Goal: Information Seeking & Learning: Compare options

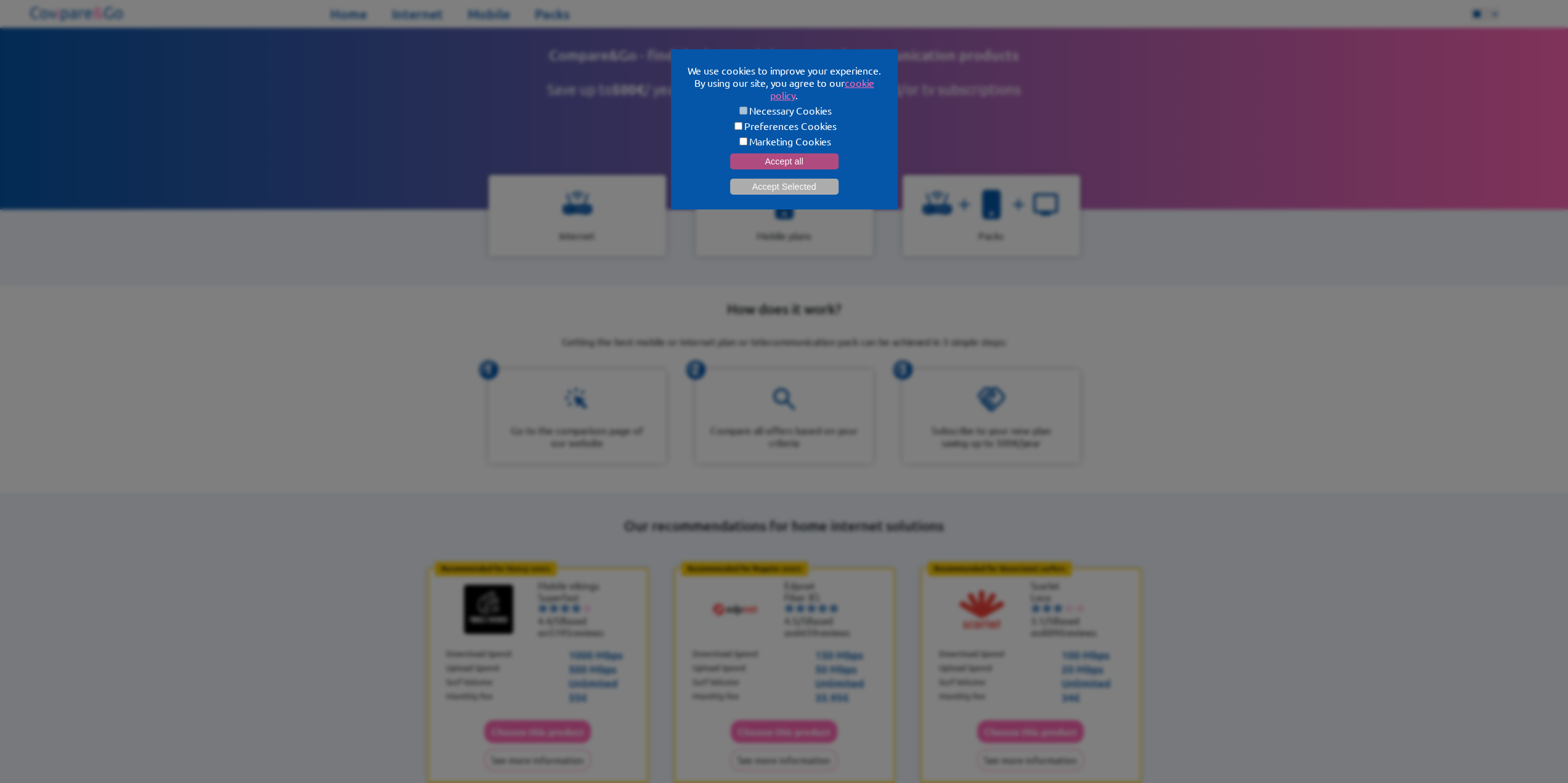
click at [802, 162] on button "Accept all" at bounding box center [784, 162] width 109 height 16
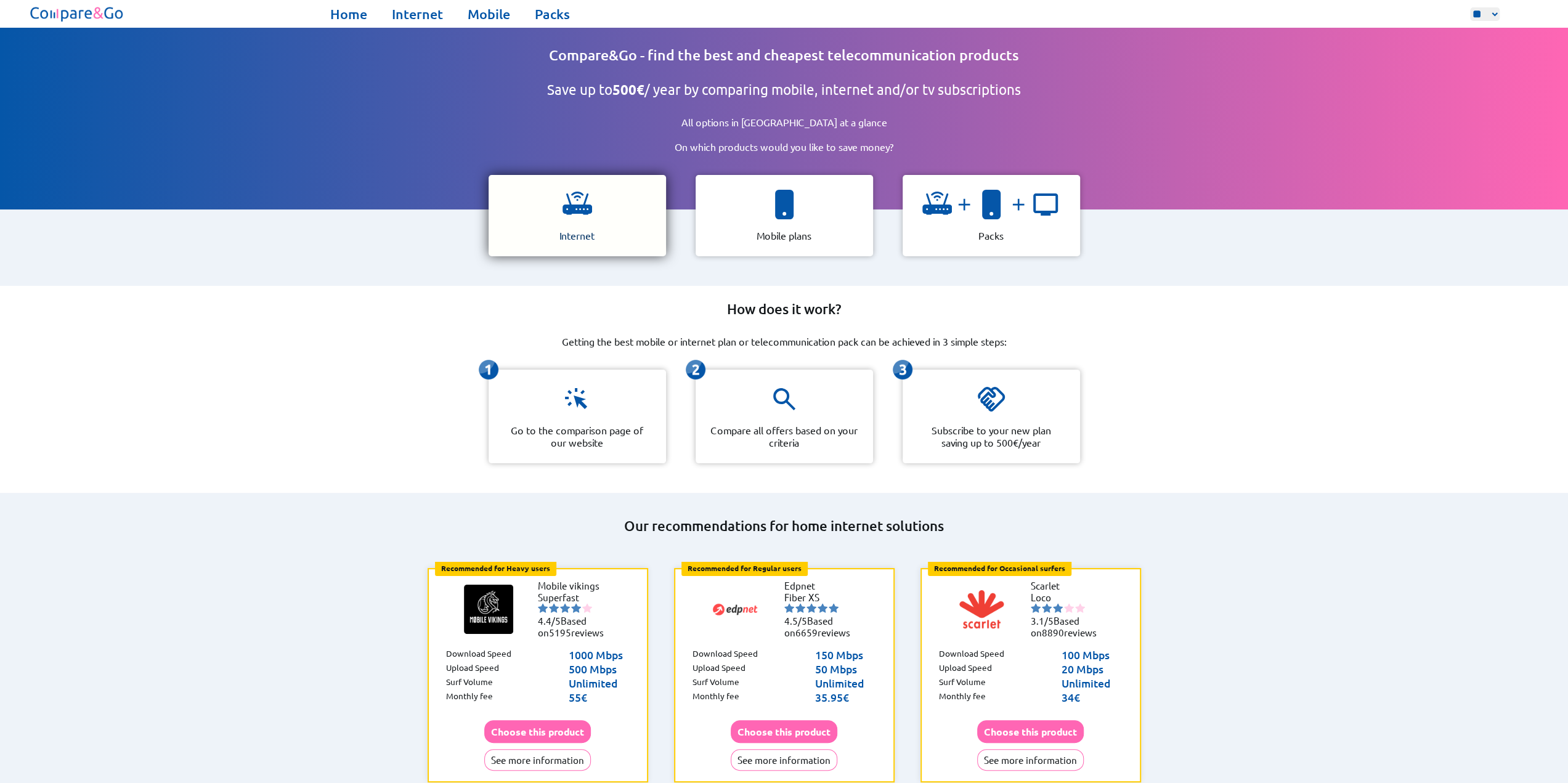
click at [586, 213] on img at bounding box center [577, 204] width 29 height 29
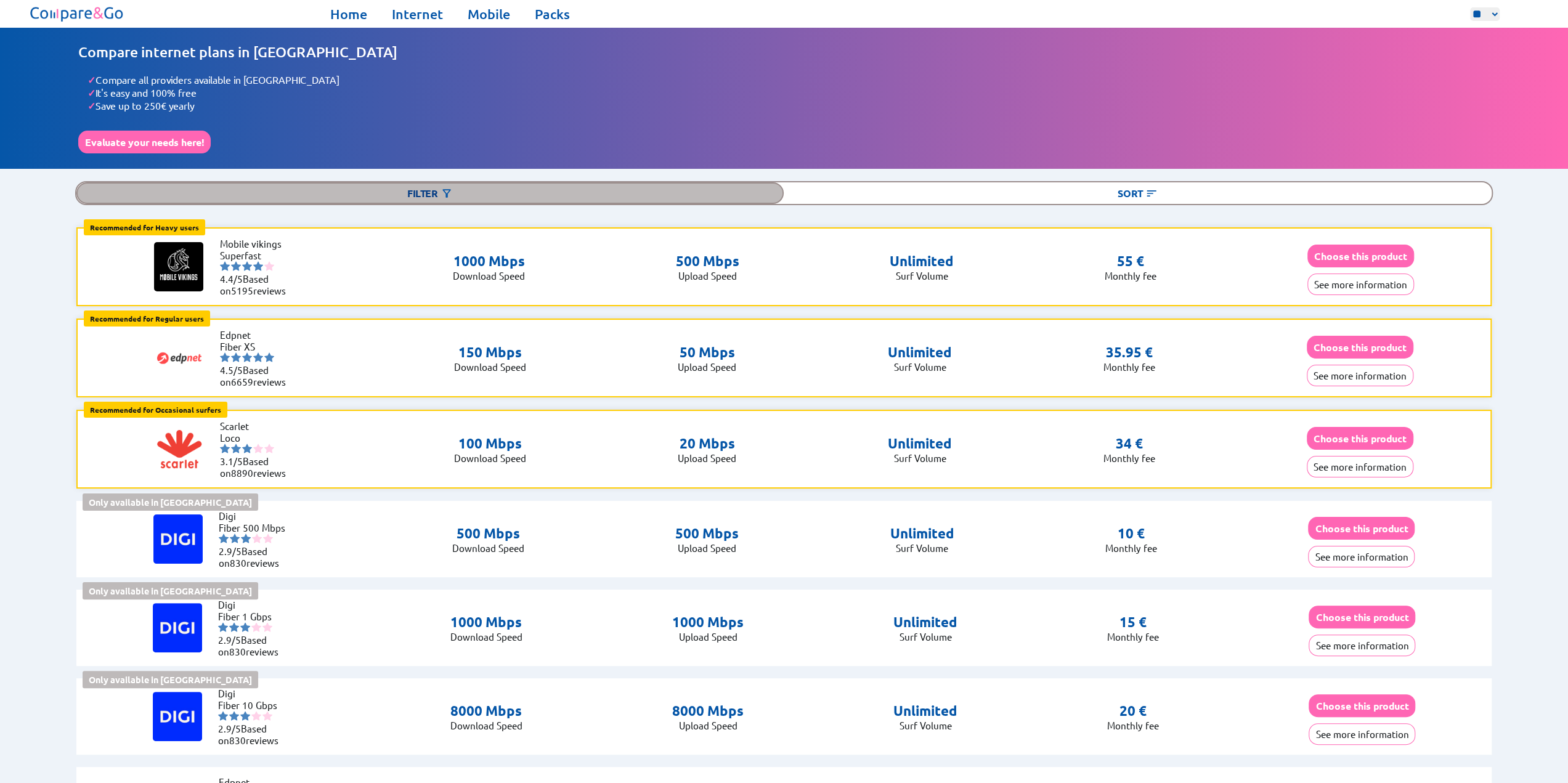
click at [399, 183] on div "Filter" at bounding box center [430, 193] width 707 height 21
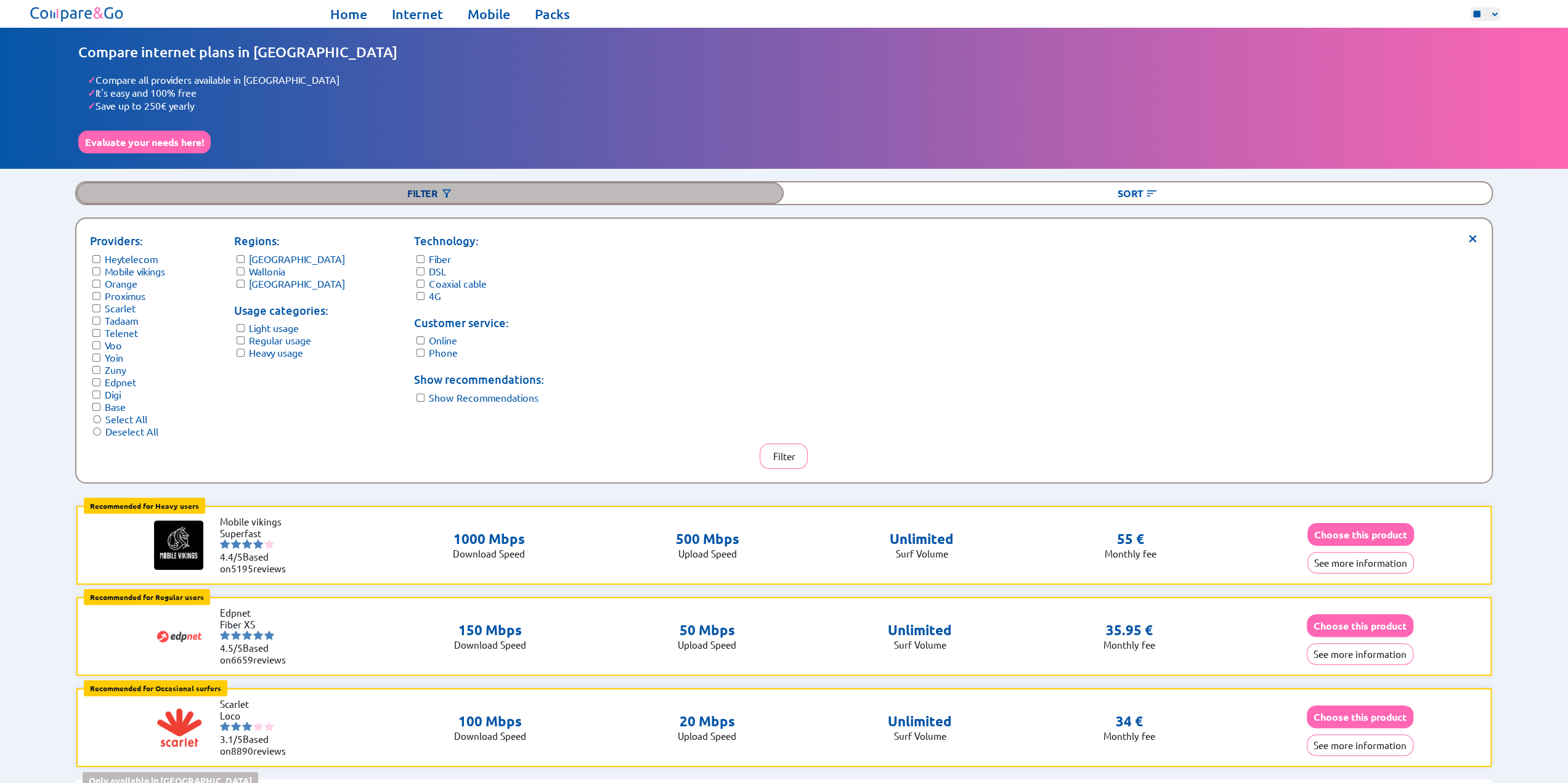
click at [399, 183] on div "Filter" at bounding box center [430, 193] width 707 height 21
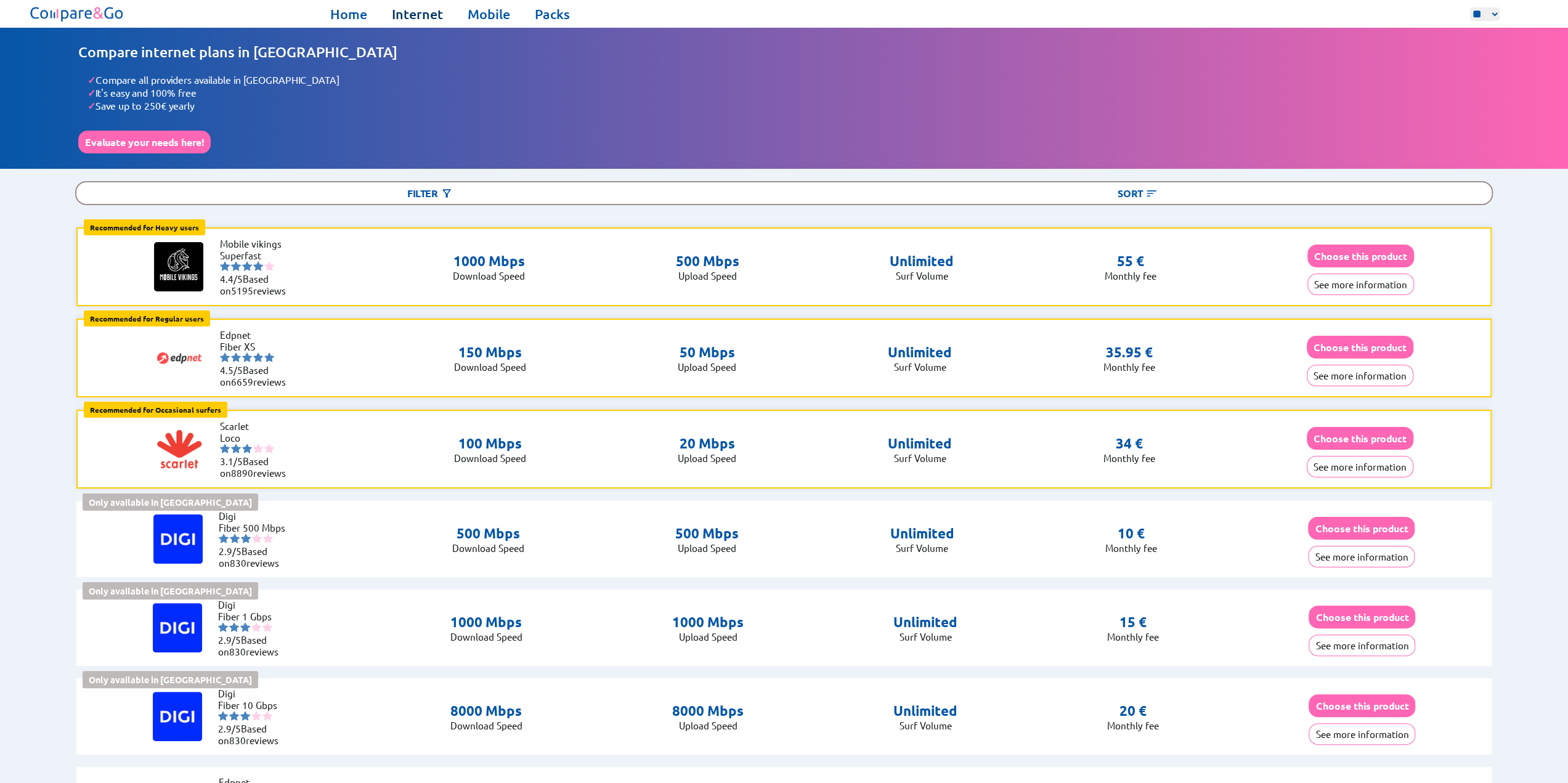
click at [415, 14] on link "Internet" at bounding box center [418, 14] width 51 height 17
click at [557, 14] on link "Packs" at bounding box center [552, 14] width 35 height 17
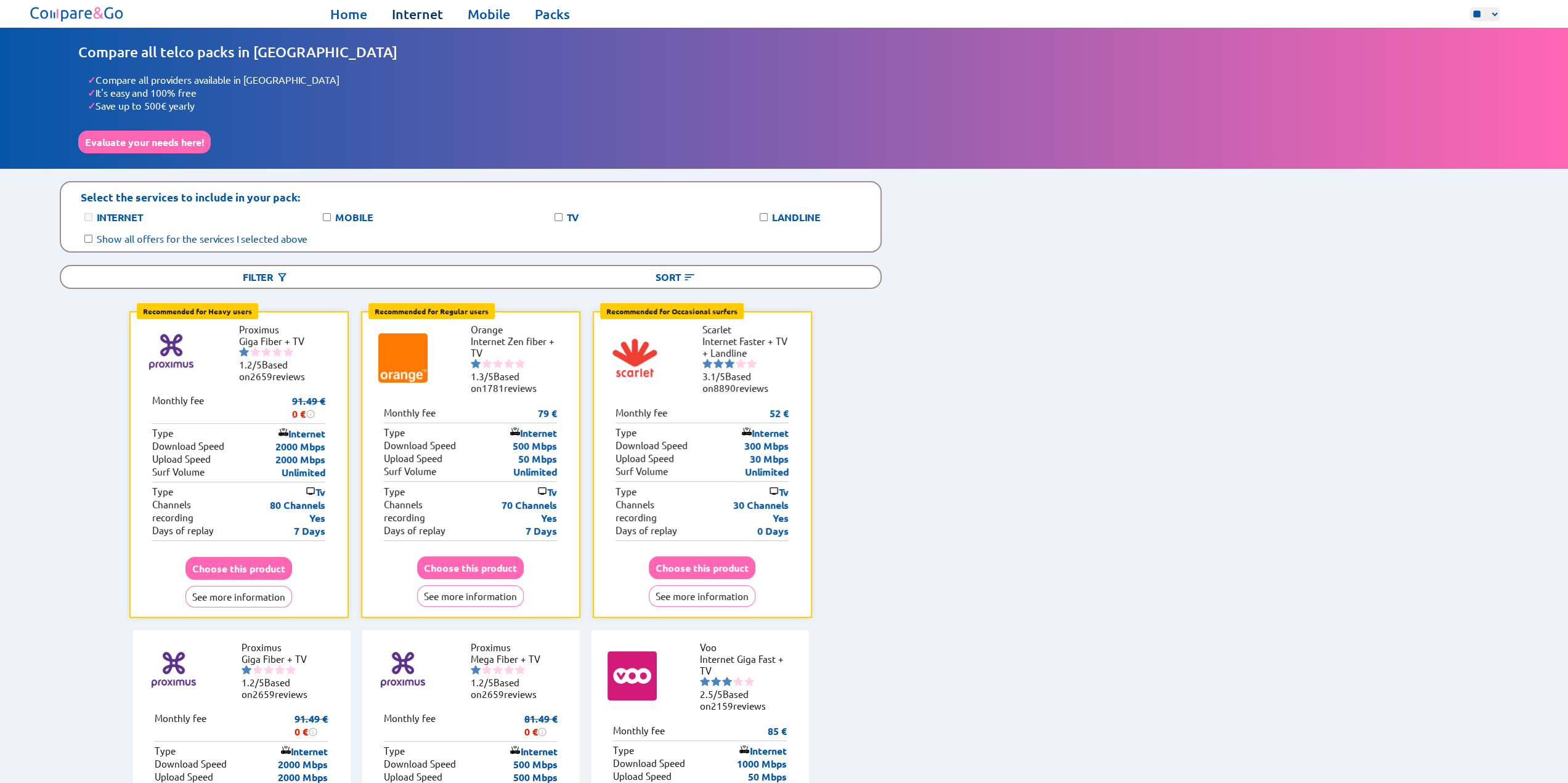
click at [410, 20] on link "Internet" at bounding box center [418, 14] width 51 height 17
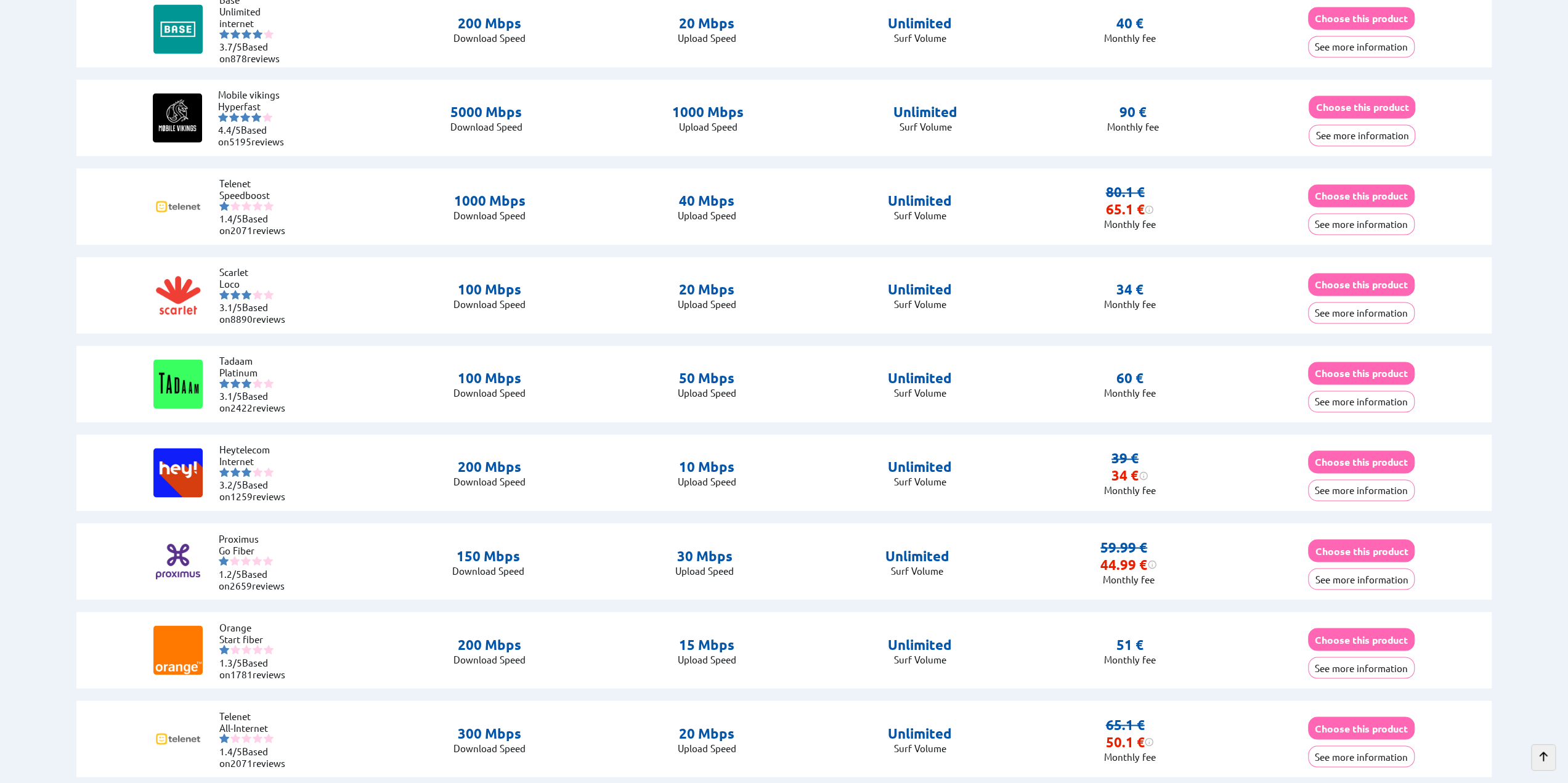
scroll to position [1725, 0]
